Goal: Task Accomplishment & Management: Use online tool/utility

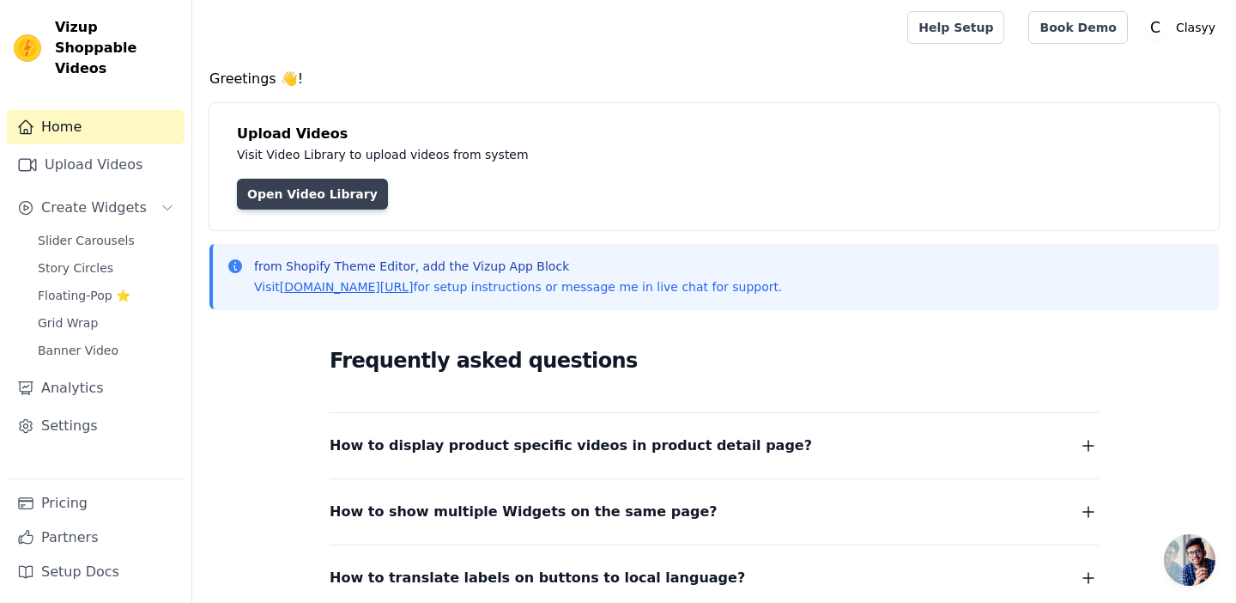
click at [302, 199] on link "Open Video Library" at bounding box center [312, 194] width 151 height 31
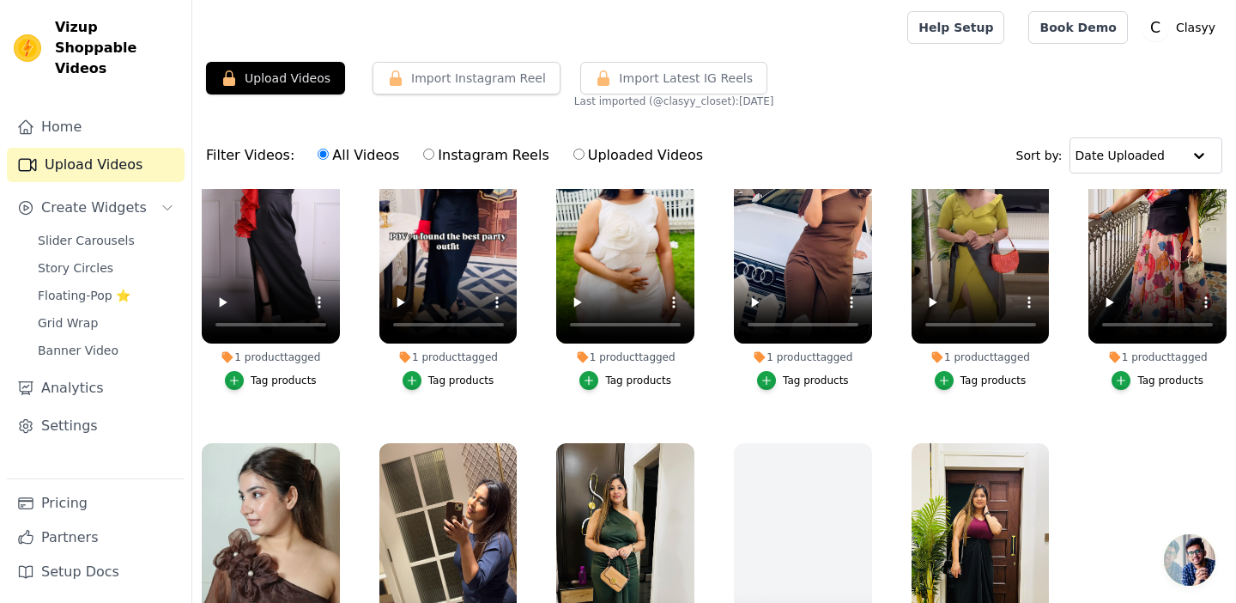
scroll to position [142, 0]
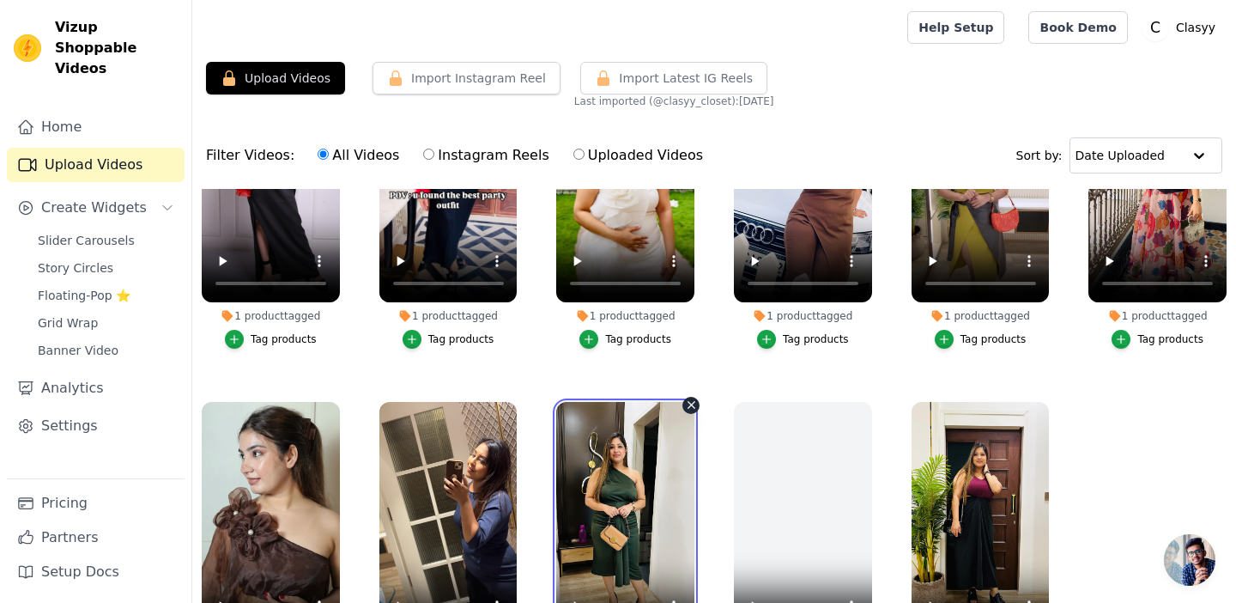
click at [590, 466] on video at bounding box center [625, 524] width 138 height 245
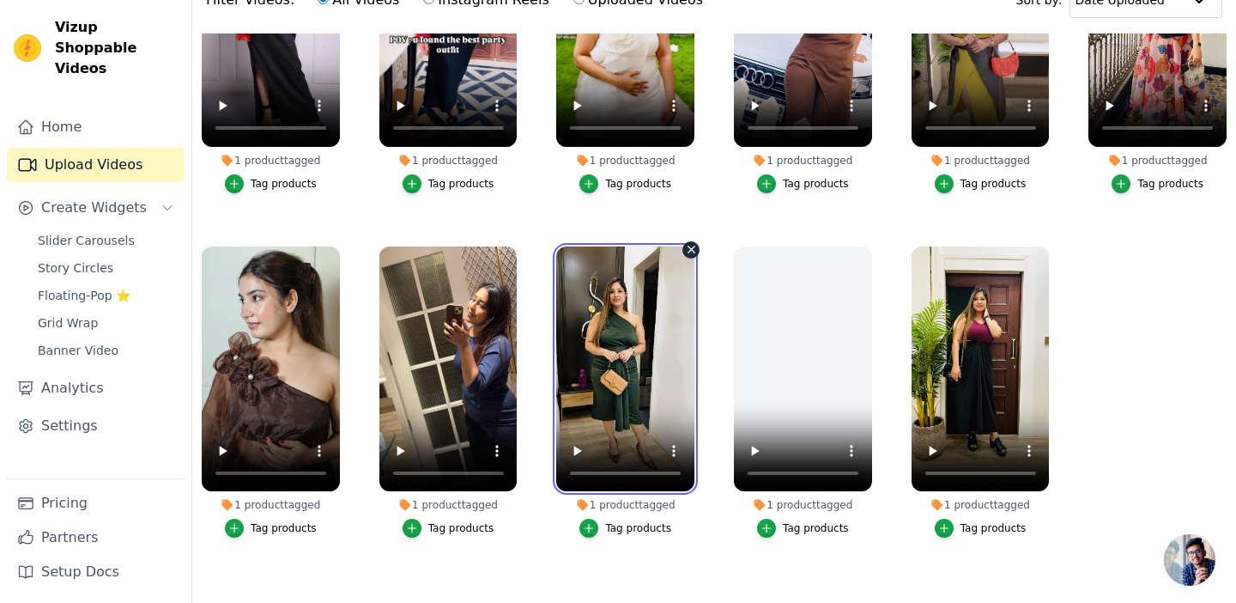
scroll to position [175, 0]
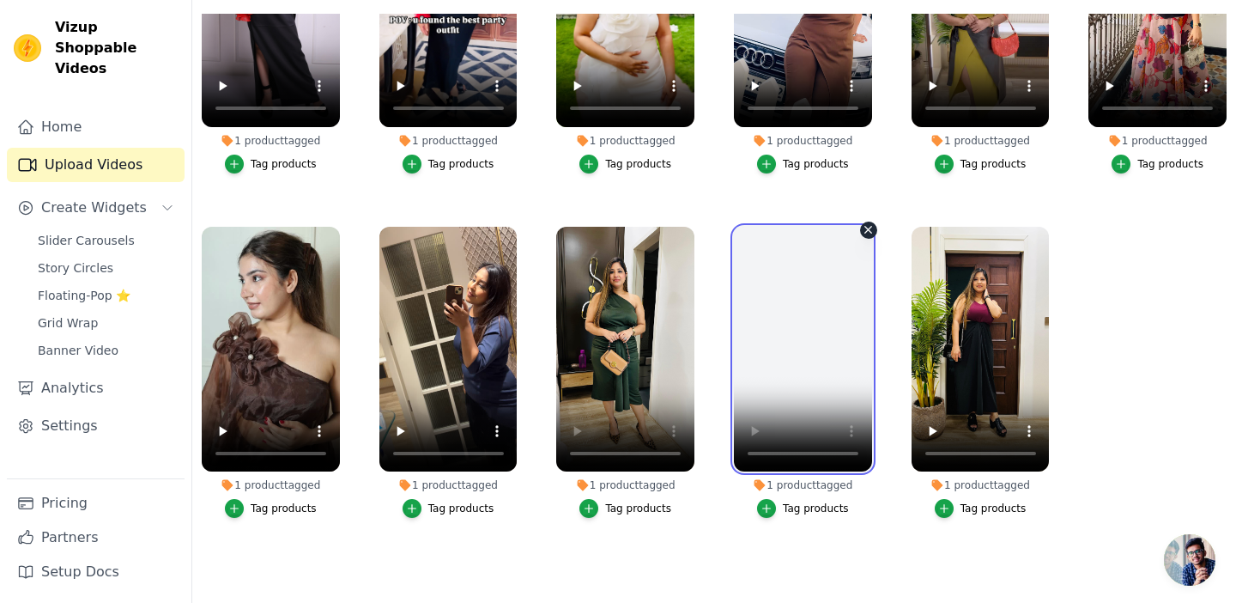
click at [805, 322] on video at bounding box center [803, 349] width 138 height 245
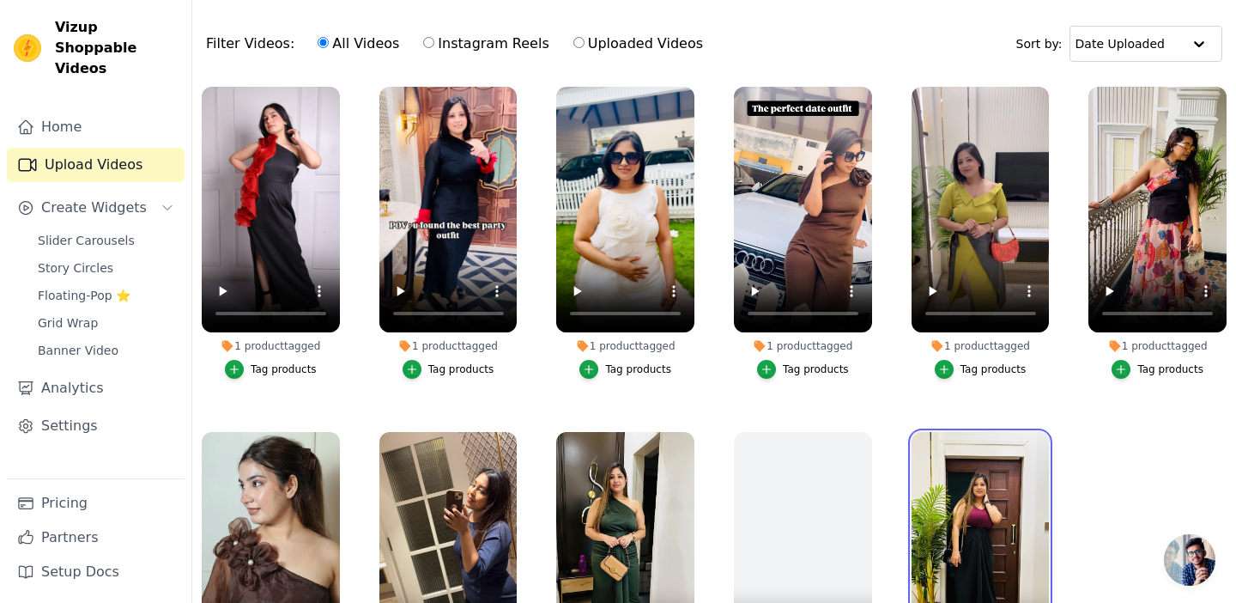
scroll to position [0, 0]
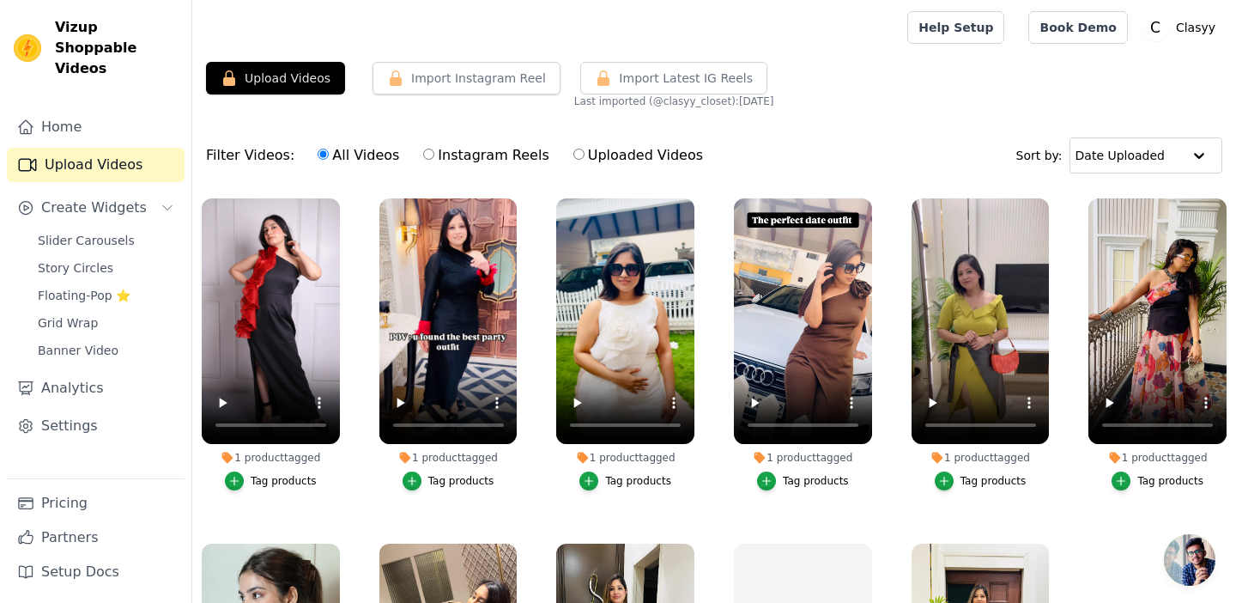
click at [573, 158] on input "Uploaded Videos" at bounding box center [578, 154] width 11 height 11
radio input "true"
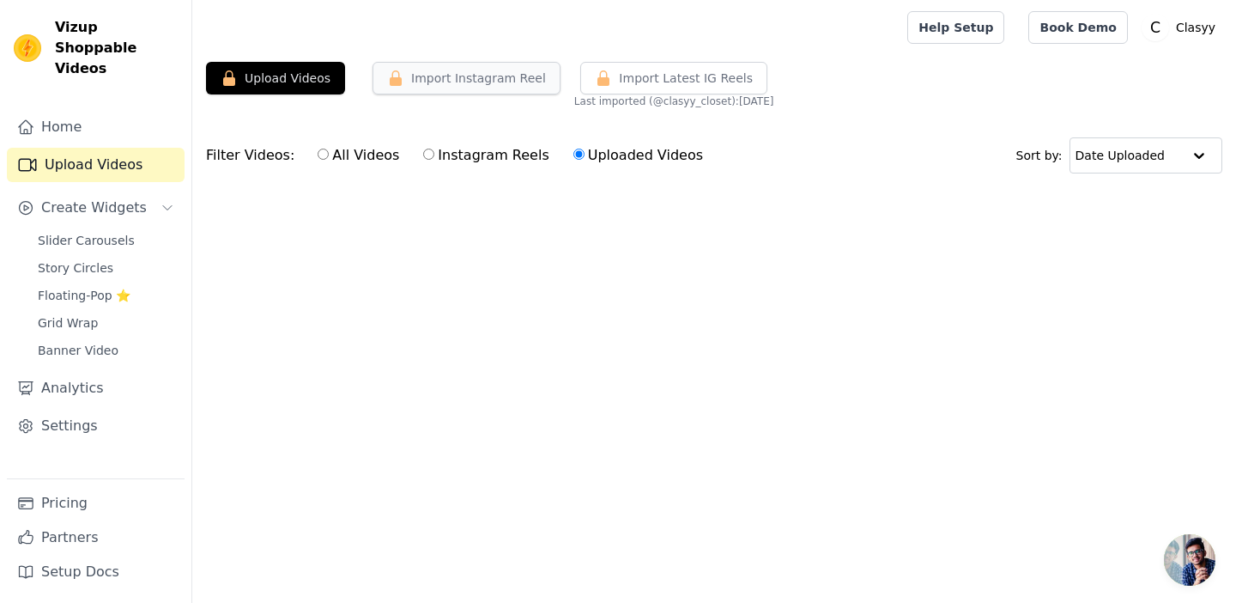
click at [455, 84] on button "Import Instagram Reel" at bounding box center [467, 78] width 188 height 33
click at [761, 106] on span "Last imported (@ clasyy_closet ): [DATE]" at bounding box center [674, 101] width 200 height 14
click at [458, 73] on button "Import Instagram Reel" at bounding box center [467, 78] width 188 height 33
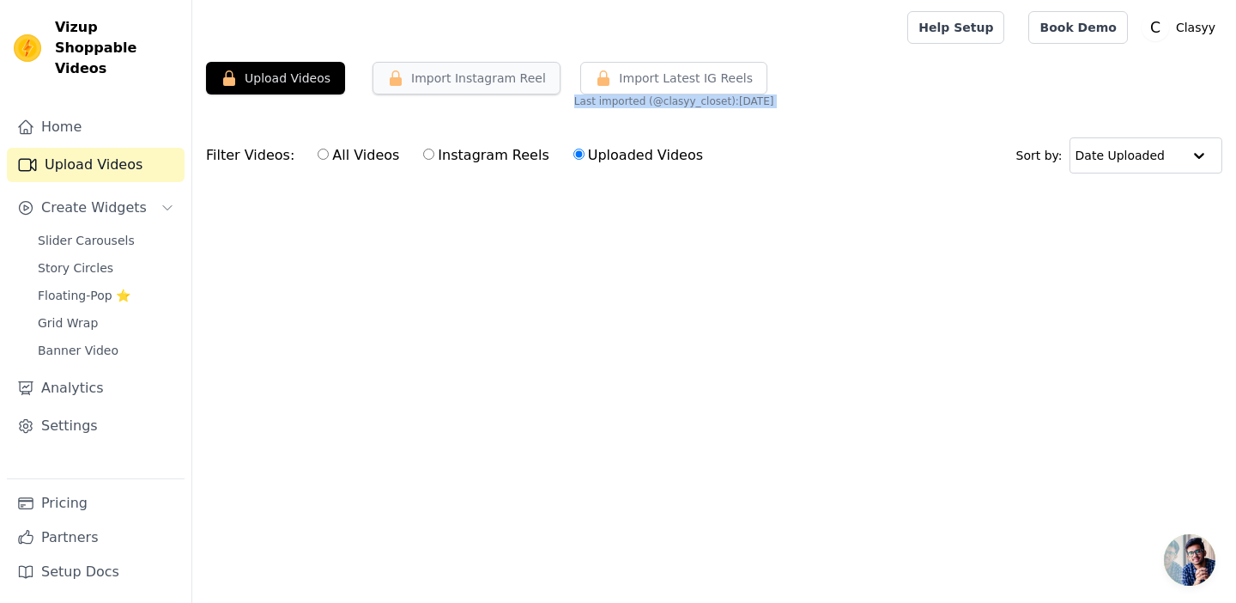
click at [452, 84] on button "Import Instagram Reel" at bounding box center [467, 78] width 188 height 33
click at [598, 88] on button "Import Latest IG Reels" at bounding box center [673, 78] width 187 height 33
click at [170, 201] on icon "Sidebar" at bounding box center [168, 208] width 14 height 14
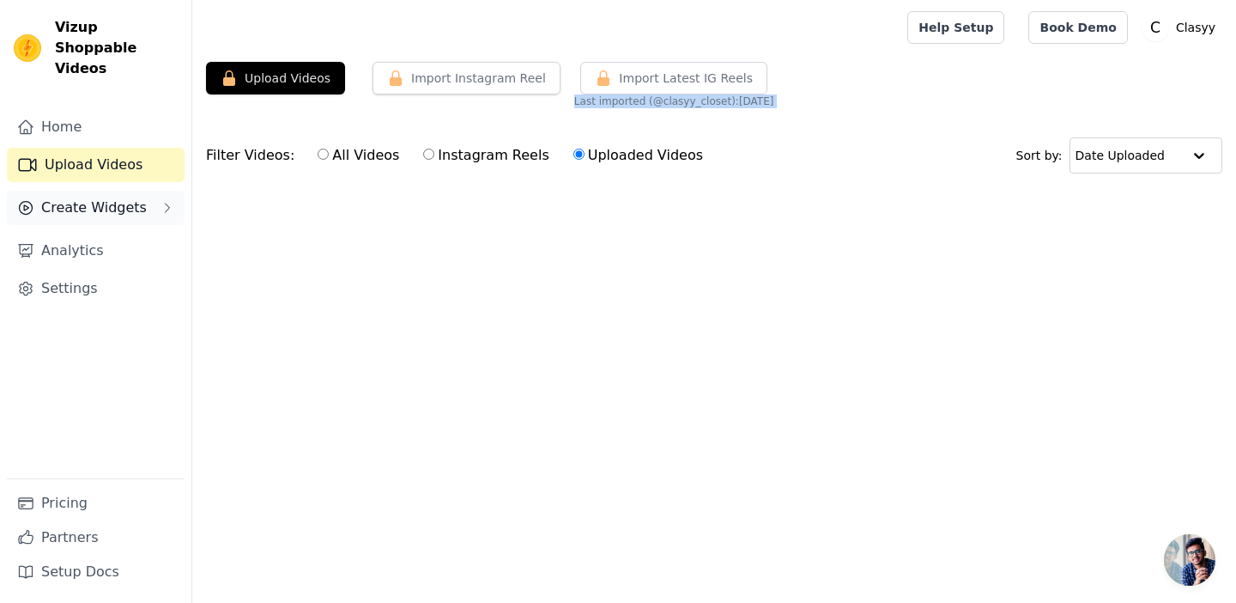
click at [161, 201] on icon "Sidebar" at bounding box center [168, 208] width 14 height 14
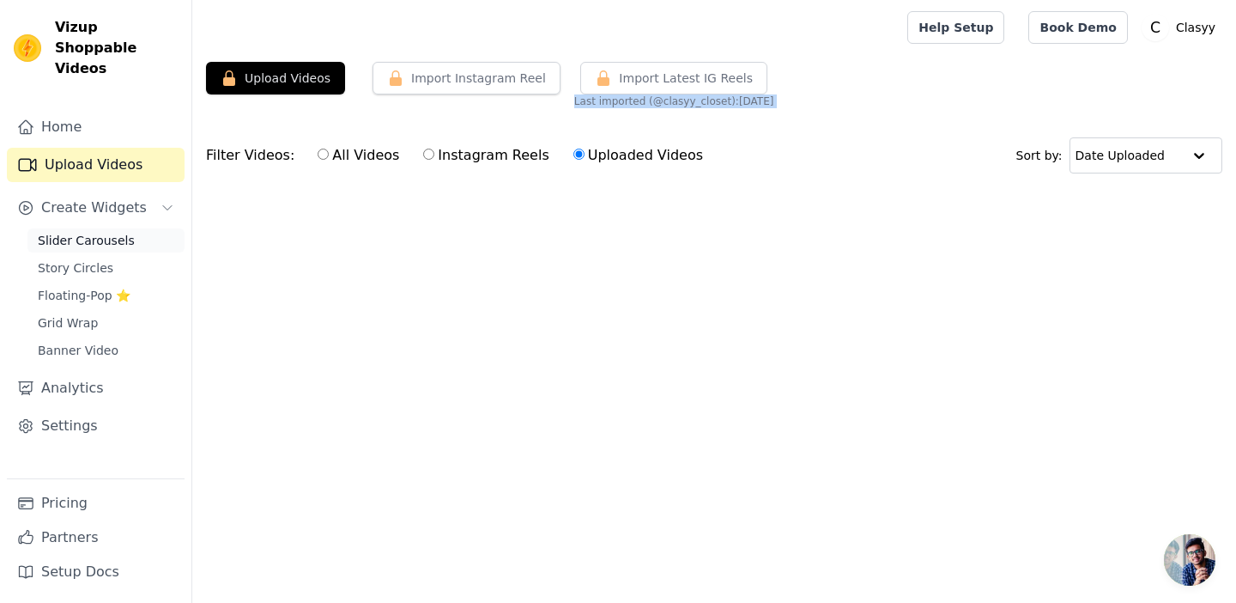
click at [136, 228] on link "Slider Carousels" at bounding box center [105, 240] width 157 height 24
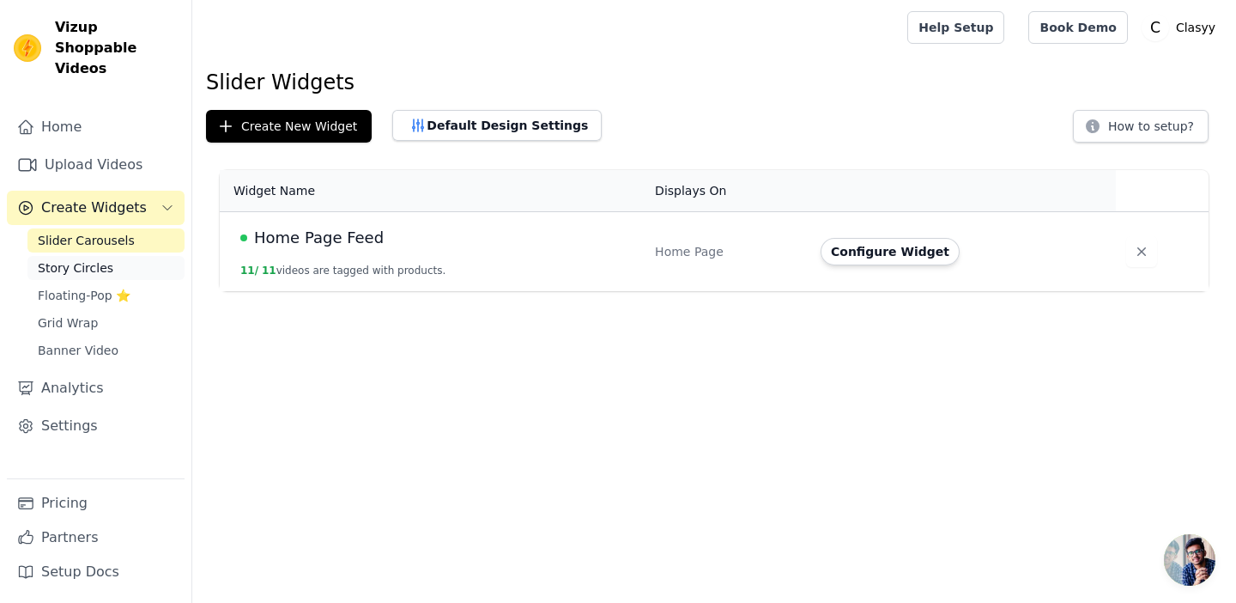
click at [98, 259] on span "Story Circles" at bounding box center [76, 267] width 76 height 17
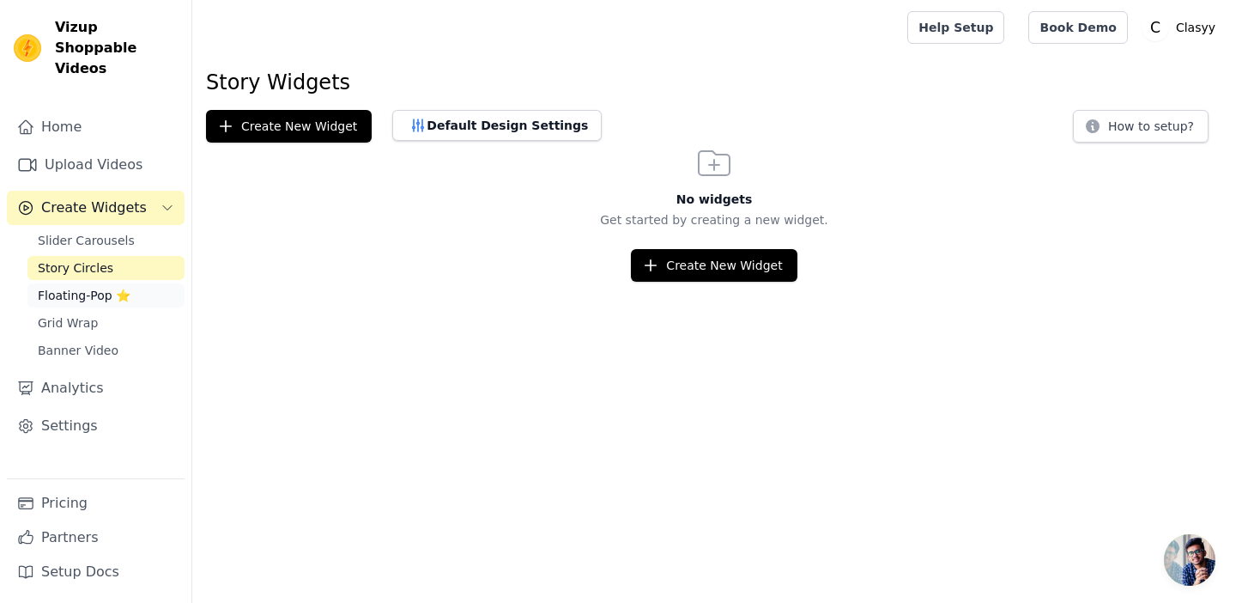
click at [103, 287] on span "Floating-Pop ⭐" at bounding box center [84, 295] width 93 height 17
